Goal: Check status: Check status

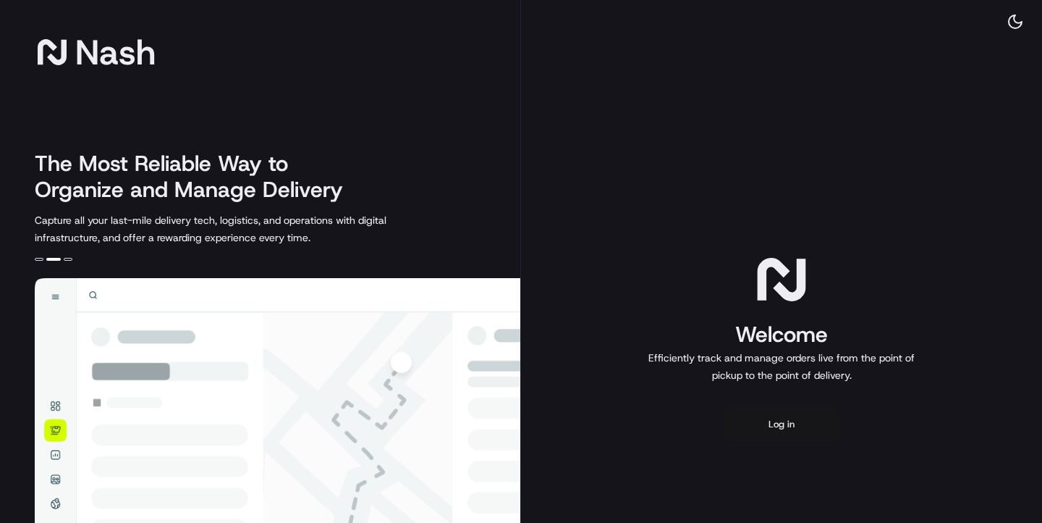
click at [779, 415] on button "Log in" at bounding box center [782, 424] width 116 height 35
